Goal: Check status: Check status

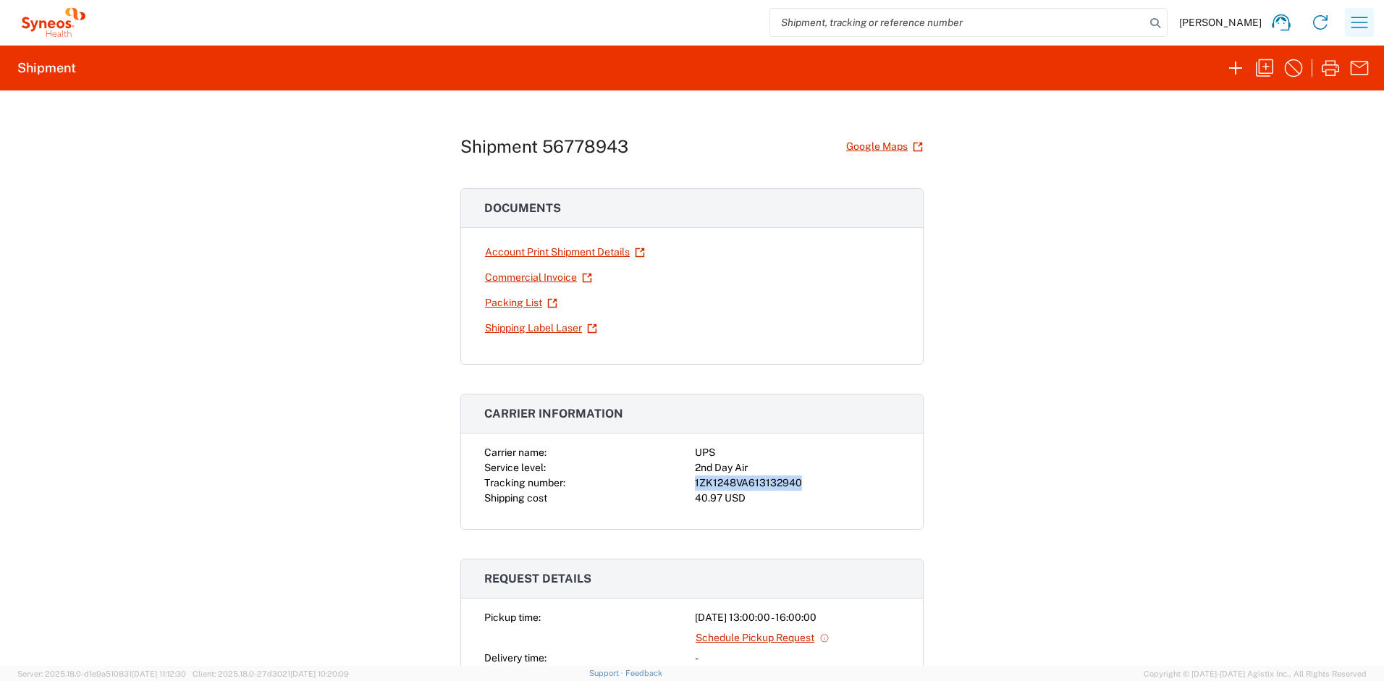
click at [1367, 22] on icon "button" at bounding box center [1359, 22] width 23 height 23
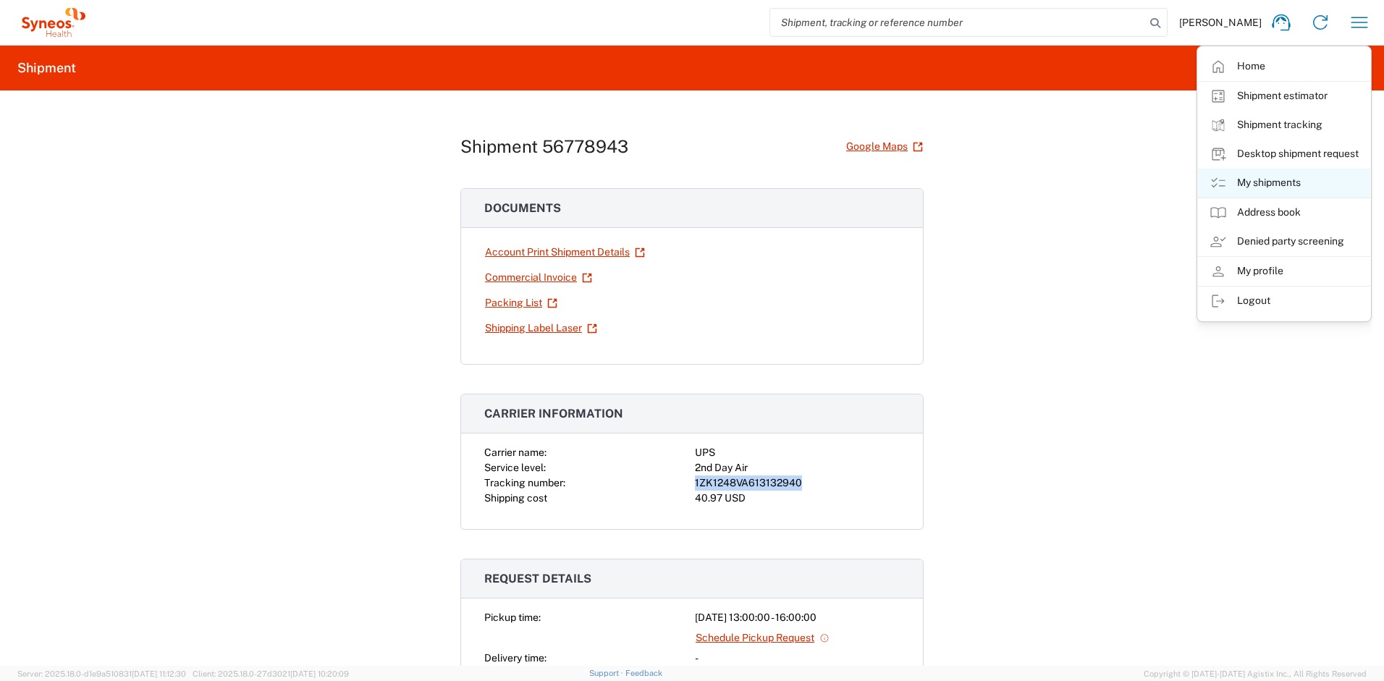
click at [1271, 184] on link "My shipments" at bounding box center [1284, 183] width 172 height 29
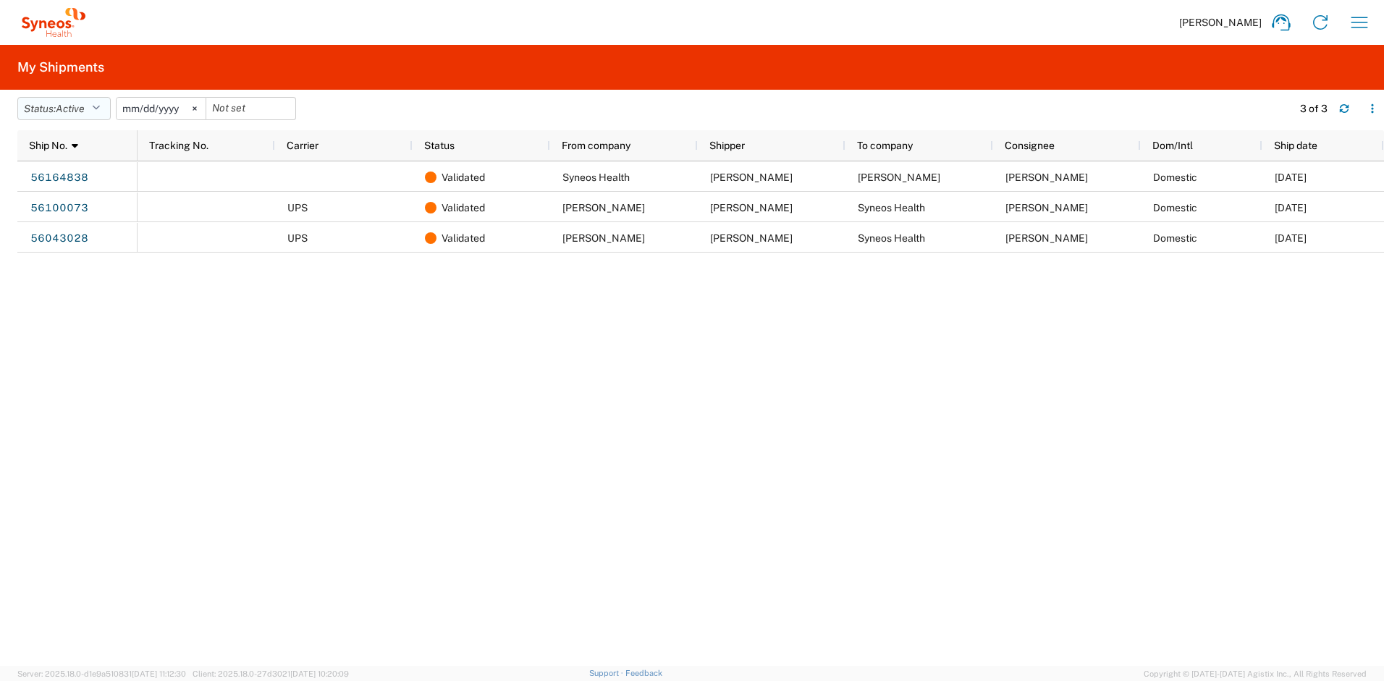
click at [98, 115] on button "Status: Active" at bounding box center [63, 108] width 93 height 23
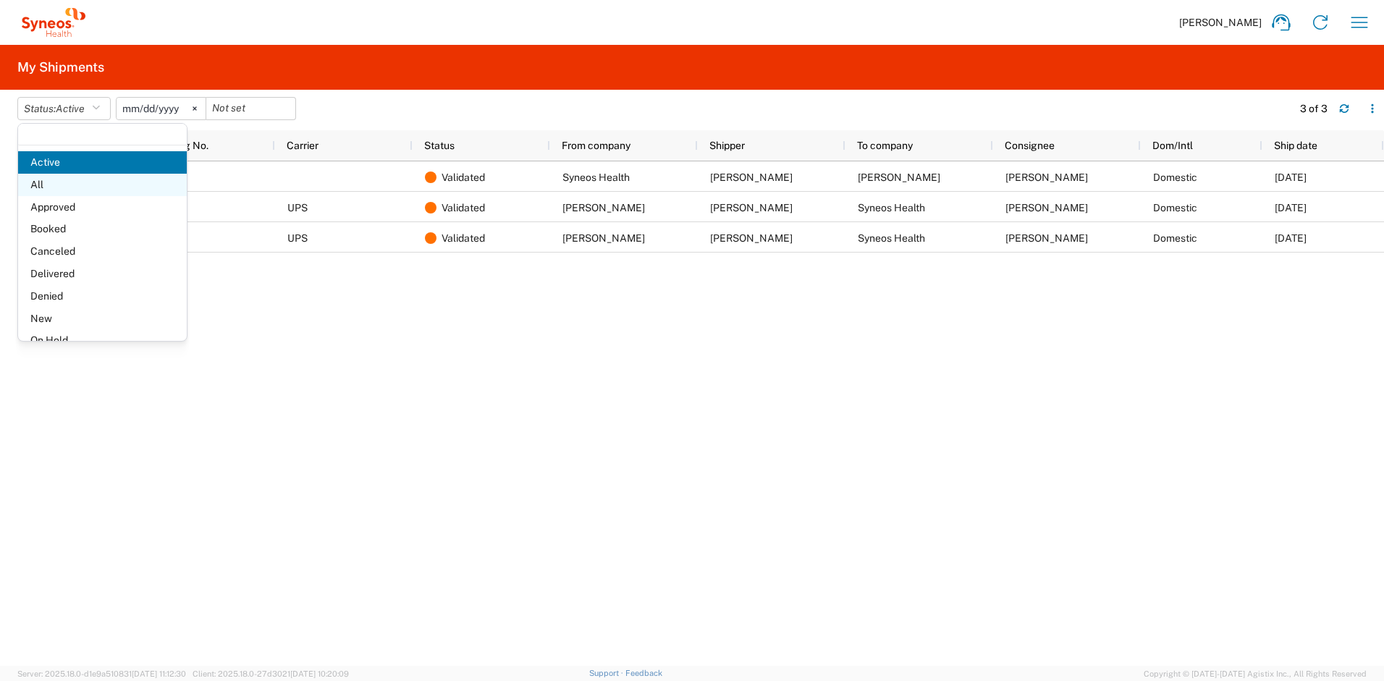
click at [72, 184] on span "All" at bounding box center [102, 185] width 169 height 22
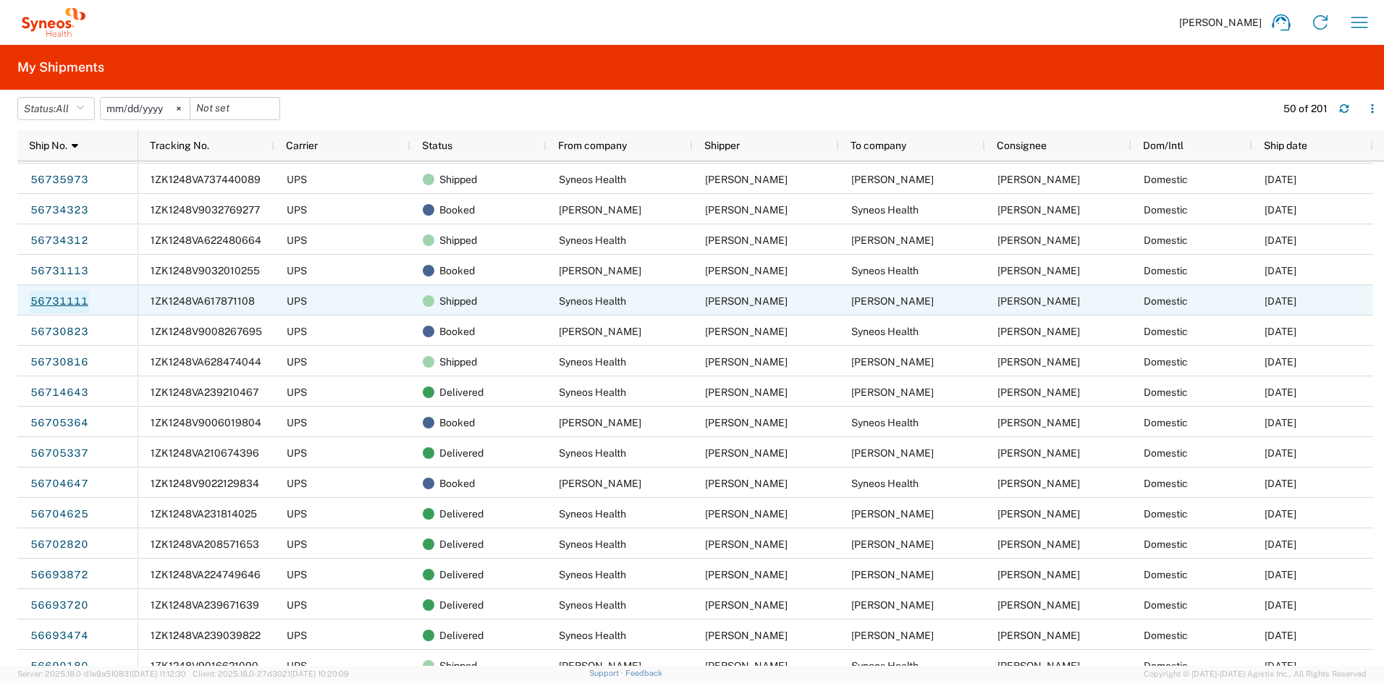
click at [80, 300] on link "56731111" at bounding box center [59, 301] width 59 height 23
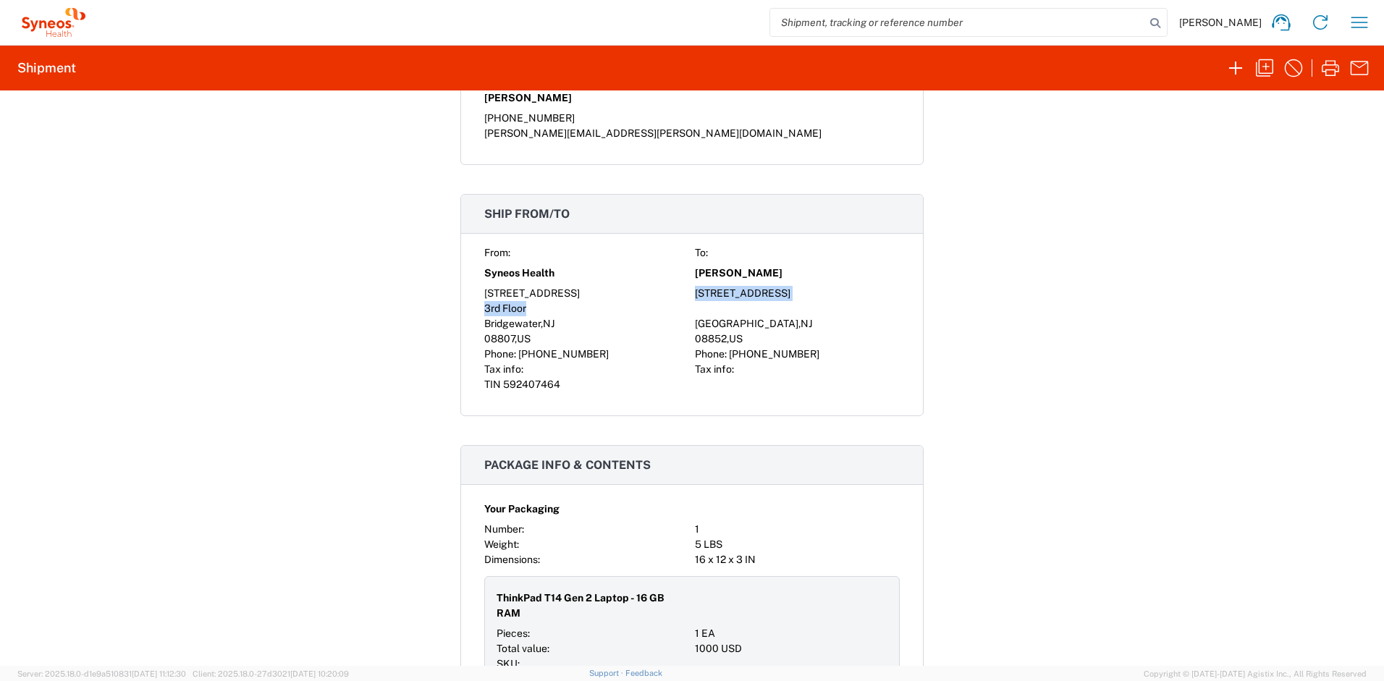
drag, startPoint x: 690, startPoint y: 291, endPoint x: 854, endPoint y: 301, distance: 164.6
click at [854, 301] on div "From: To: Syneos Health [PERSON_NAME] [STREET_ADDRESS] Phone: [PHONE_NUMBER] Ph…" at bounding box center [692, 318] width 416 height 147
copy div "[STREET_ADDRESS]"
